Goal: Navigation & Orientation: Find specific page/section

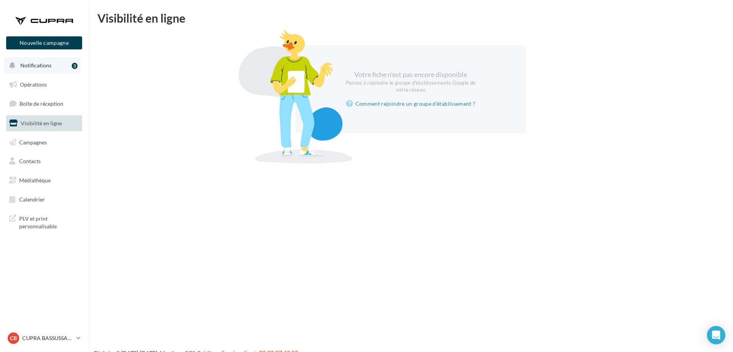
click at [36, 67] on span "Notifications" at bounding box center [35, 65] width 31 height 7
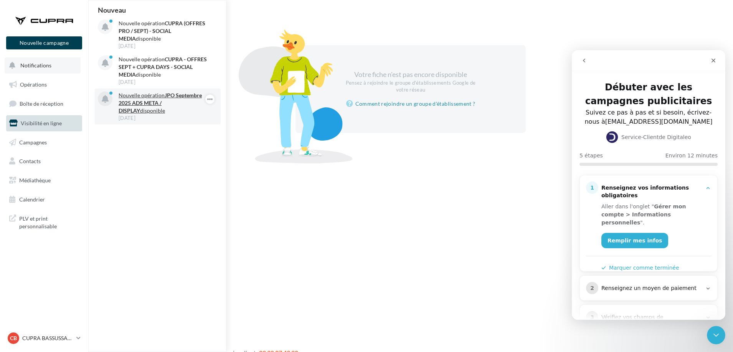
click at [151, 98] on p "Nouvelle opération JPO [DATE] ADS META / DISPLAY disponible" at bounding box center [163, 103] width 89 height 23
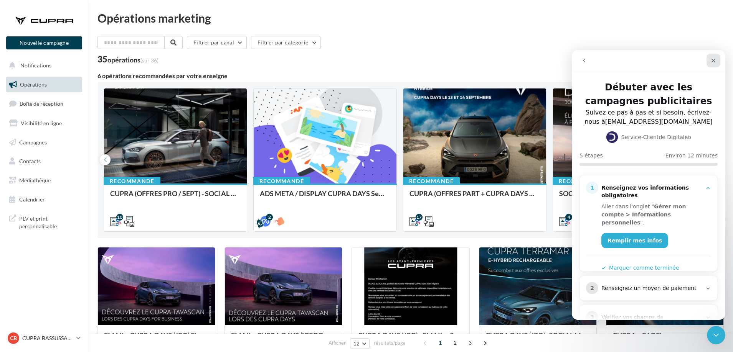
click at [715, 61] on icon "Fermer" at bounding box center [713, 61] width 6 height 6
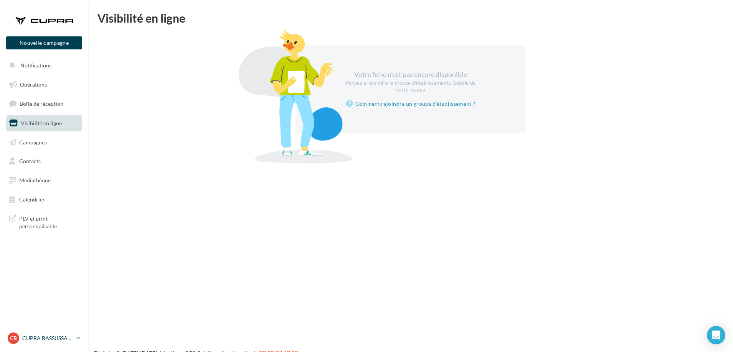
click at [51, 338] on p "CUPRA BASSUSSARRY" at bounding box center [47, 339] width 51 height 8
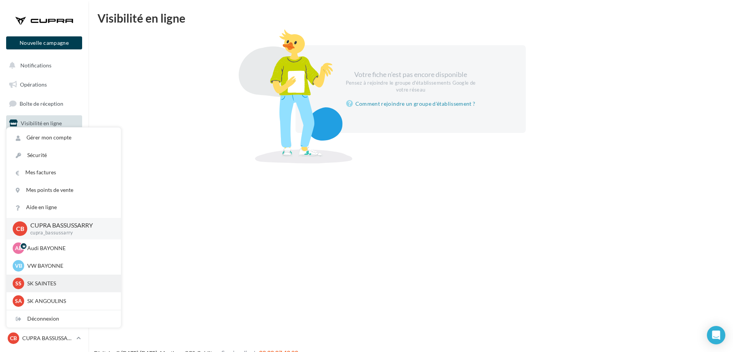
scroll to position [53, 0]
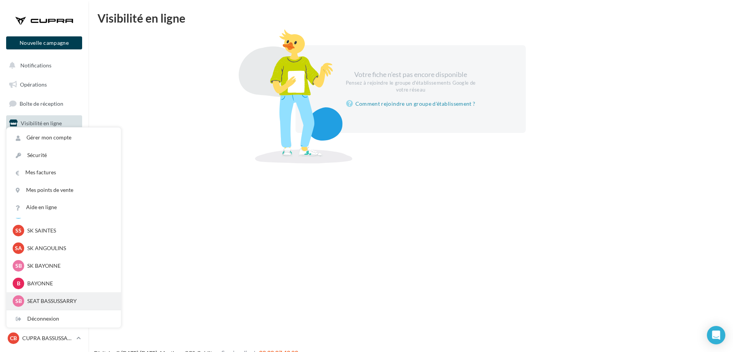
click at [64, 301] on p "SEAT BASSUSSARRY" at bounding box center [69, 302] width 84 height 8
